Goal: Task Accomplishment & Management: Use online tool/utility

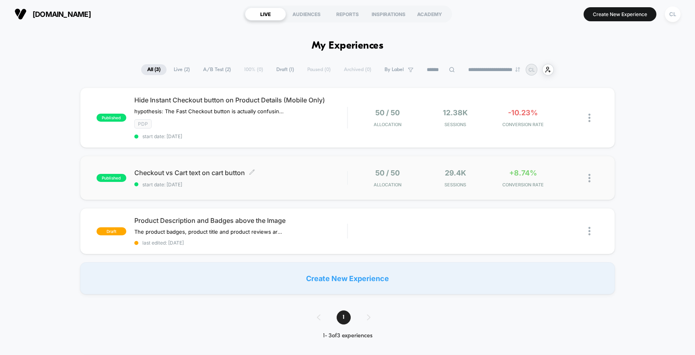
click at [182, 169] on span "Checkout vs Cart text on cart button Click to edit experience details" at bounding box center [240, 173] width 213 height 8
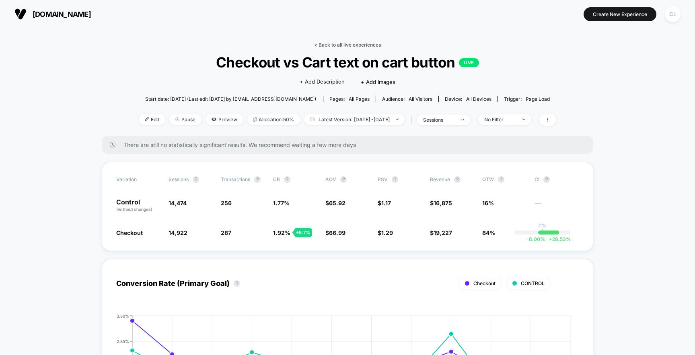
click at [340, 43] on link "< Back to all live experiences" at bounding box center [347, 45] width 67 height 6
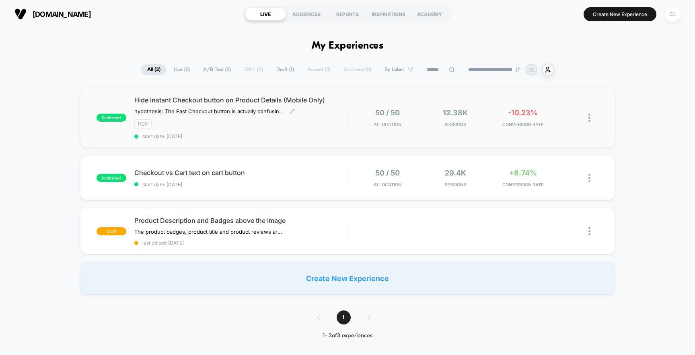
click at [200, 106] on div "Hide Instant Checkout button on Product Details (Mobile Only) hypothesis: The F…" at bounding box center [240, 117] width 213 height 43
